Goal: Information Seeking & Learning: Compare options

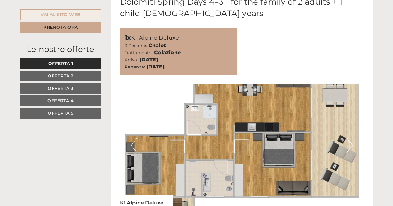
scroll to position [1702, 0]
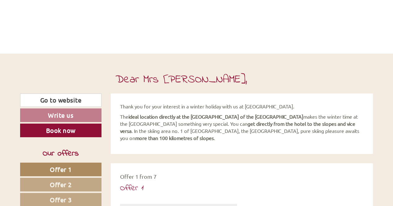
scroll to position [59, 0]
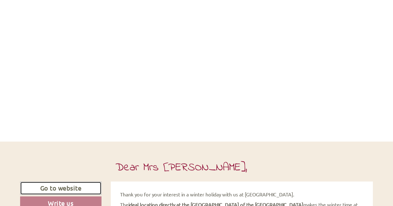
click at [42, 193] on link "Go to website" at bounding box center [60, 187] width 81 height 13
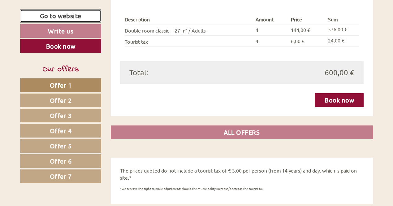
scroll to position [1484, 0]
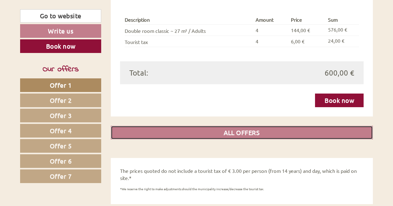
click at [188, 126] on link "ALL OFFERS" at bounding box center [242, 133] width 262 height 14
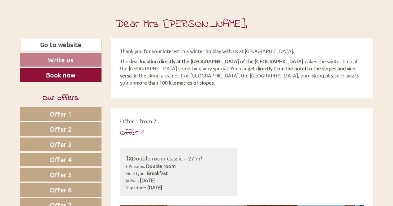
scroll to position [0, 0]
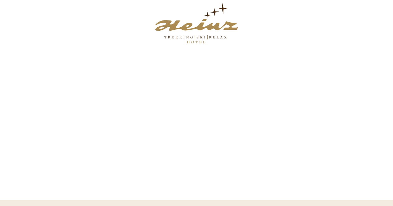
drag, startPoint x: 201, startPoint y: 19, endPoint x: 198, endPoint y: 27, distance: 8.7
click at [198, 27] on div at bounding box center [196, 23] width 347 height 40
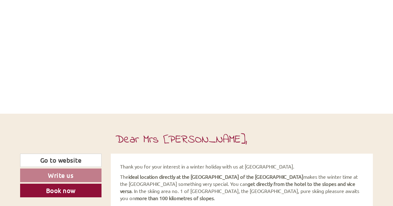
scroll to position [163, 0]
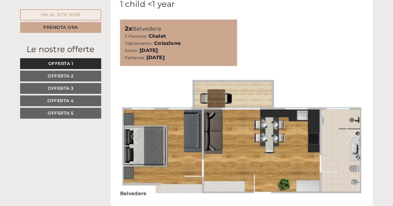
scroll to position [406, 0]
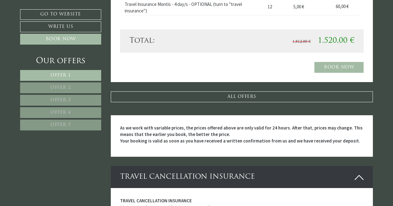
scroll to position [1347, 0]
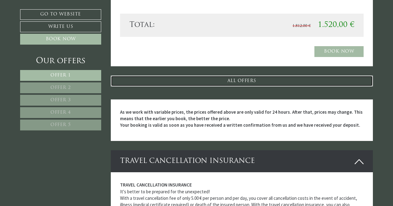
click at [232, 84] on link "ALL OFFERS" at bounding box center [242, 81] width 262 height 11
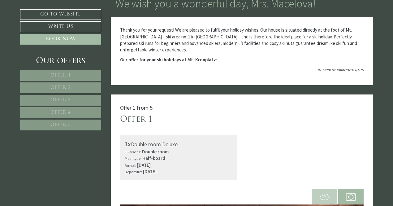
scroll to position [0, 0]
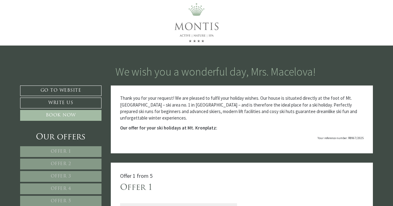
drag, startPoint x: 202, startPoint y: 25, endPoint x: 193, endPoint y: 89, distance: 64.7
click at [193, 89] on div "Thank you for your request! We are pleased to fulfil your holiday wishes. Our h…" at bounding box center [242, 119] width 262 height 68
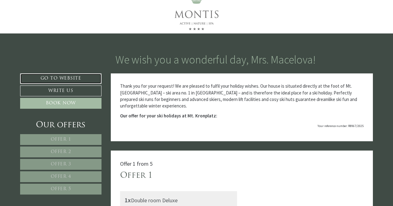
click at [82, 73] on link "Go to website" at bounding box center [60, 78] width 81 height 11
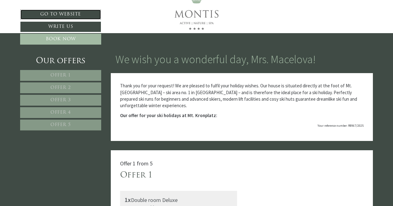
scroll to position [0, 0]
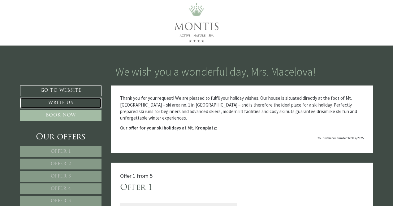
click at [67, 106] on link "Write us" at bounding box center [60, 103] width 81 height 11
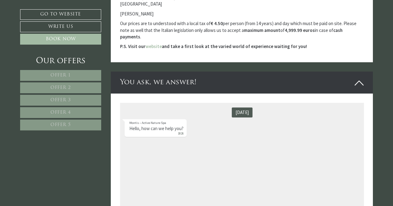
scroll to position [2918, 0]
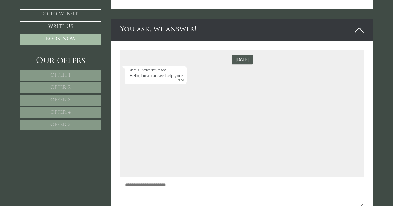
click at [202, 183] on textarea at bounding box center [242, 191] width 244 height 30
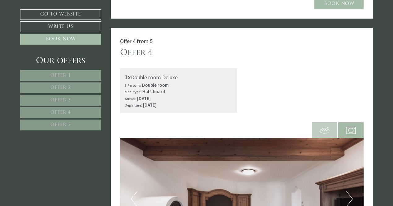
scroll to position [1394, 0]
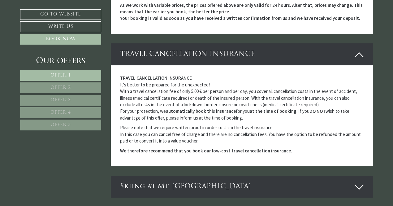
scroll to position [1663, 0]
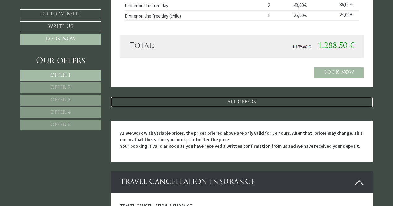
click at [245, 97] on link "ALL OFFERS" at bounding box center [242, 102] width 262 height 11
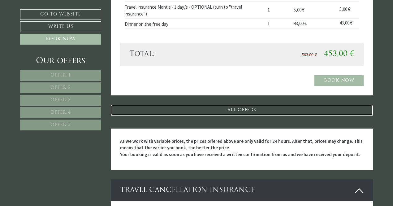
scroll to position [2585, 0]
click at [243, 105] on link "ALL OFFERS" at bounding box center [242, 110] width 262 height 11
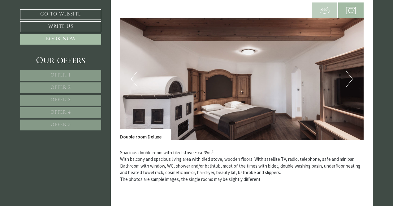
scroll to position [353, 0]
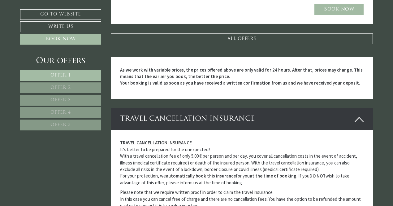
scroll to position [1688, 0]
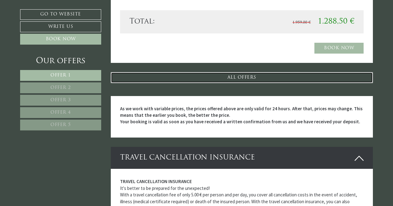
click at [212, 73] on link "ALL OFFERS" at bounding box center [242, 77] width 262 height 11
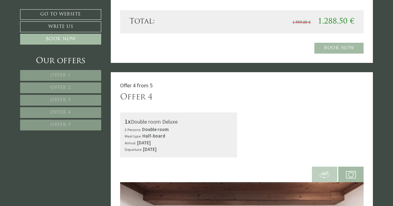
scroll to position [317, 0]
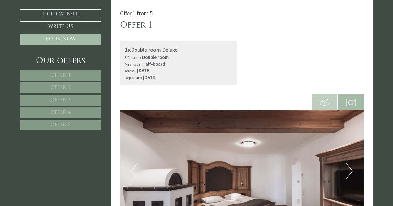
click at [66, 124] on span "Offer 5" at bounding box center [60, 125] width 20 height 5
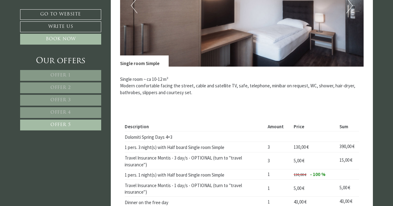
scroll to position [477, 0]
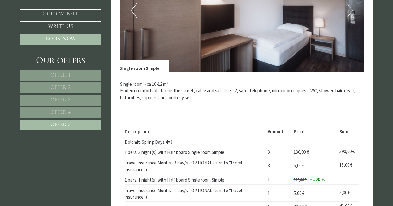
click at [63, 114] on link "Offer 4" at bounding box center [60, 112] width 81 height 11
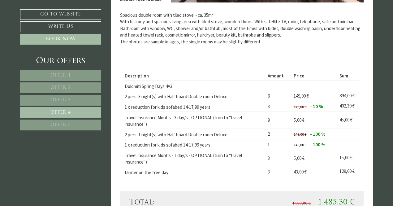
scroll to position [547, 0]
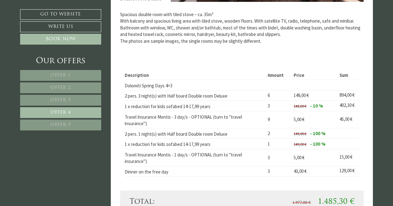
click at [88, 74] on link "Offer 1" at bounding box center [60, 75] width 81 height 11
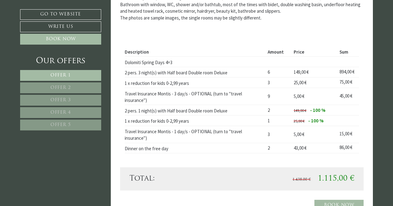
scroll to position [571, 0]
